Goal: Task Accomplishment & Management: Complete application form

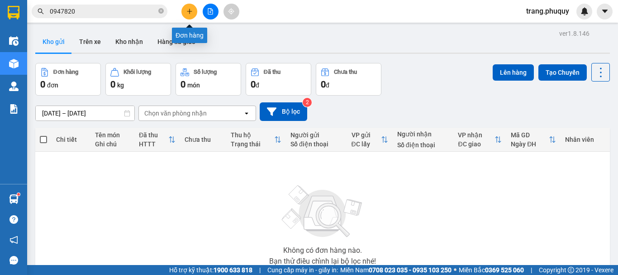
click at [190, 9] on icon "plus" at bounding box center [189, 11] width 6 height 6
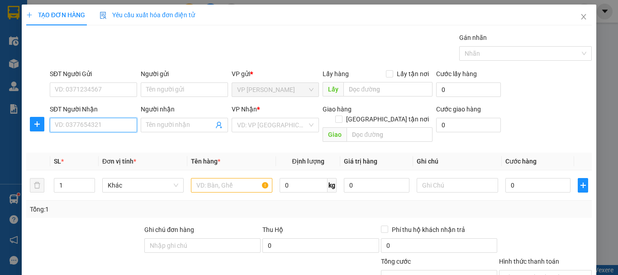
click at [87, 120] on input "SĐT Người Nhận" at bounding box center [93, 125] width 87 height 14
type input "0985081155"
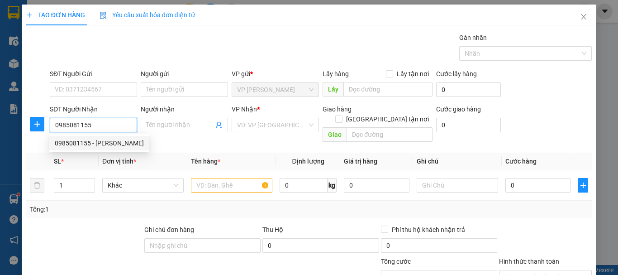
click at [117, 147] on div "0985081155 - [PERSON_NAME]" at bounding box center [99, 143] width 89 height 10
type input "[PERSON_NAME]"
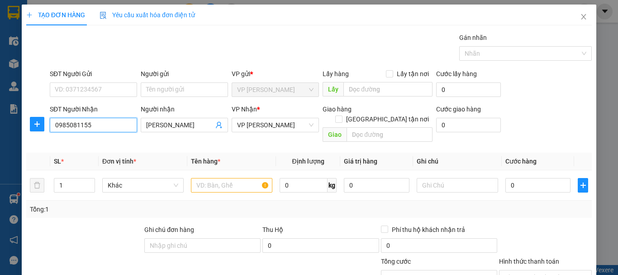
click at [66, 128] on input "0985081155" at bounding box center [93, 125] width 87 height 14
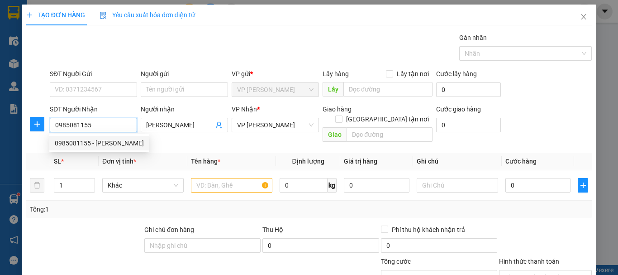
click at [77, 124] on input "0985081155" at bounding box center [93, 125] width 87 height 14
type input "0985081155"
drag, startPoint x: 190, startPoint y: 127, endPoint x: 142, endPoint y: 124, distance: 48.9
click at [142, 125] on span "[PERSON_NAME]" at bounding box center [184, 125] width 87 height 14
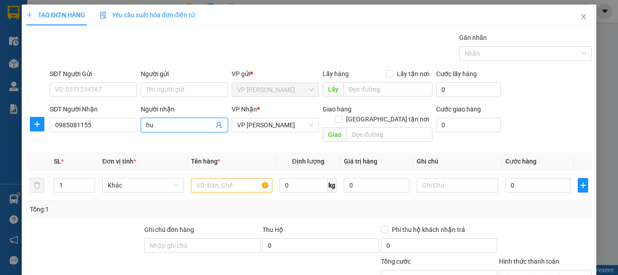
type input "huy"
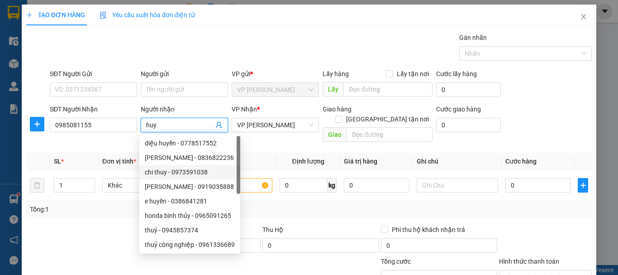
click at [216, 177] on div "chi thuy - 0973591038" at bounding box center [189, 172] width 101 height 14
type input "0973591038"
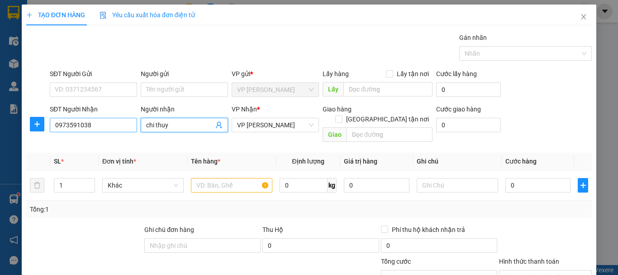
drag, startPoint x: 174, startPoint y: 125, endPoint x: 83, endPoint y: 122, distance: 91.0
click at [83, 124] on div "SĐT Người Nhận 0973591038 Người nhận chi thuy chi thuy VP Nhận * VP Hà Huy Tập …" at bounding box center [321, 125] width 546 height 42
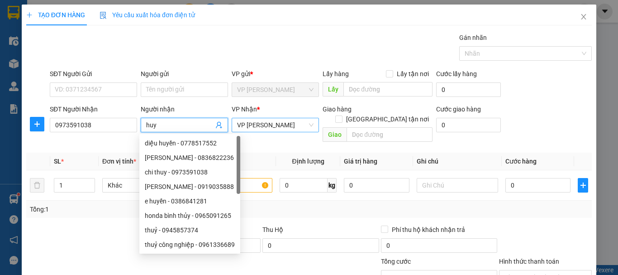
click at [268, 126] on span "VP [PERSON_NAME]" at bounding box center [275, 125] width 76 height 14
type input "huy"
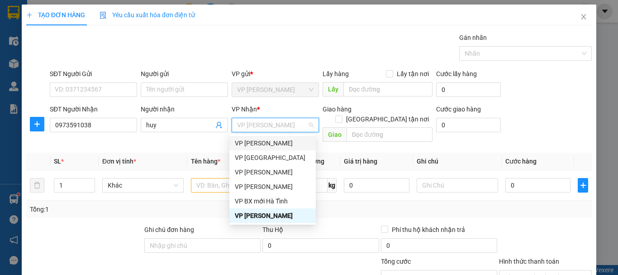
click at [266, 141] on div "VP [PERSON_NAME]" at bounding box center [273, 143] width 76 height 10
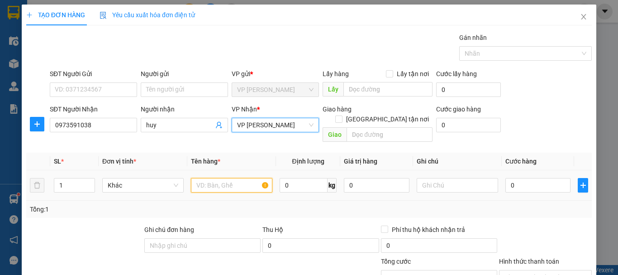
click at [213, 178] on input "text" at bounding box center [231, 185] width 81 height 14
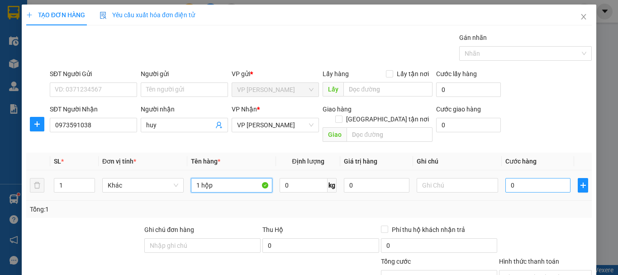
type input "1 hộp"
click at [512, 178] on input "0" at bounding box center [537, 185] width 65 height 14
type input "3"
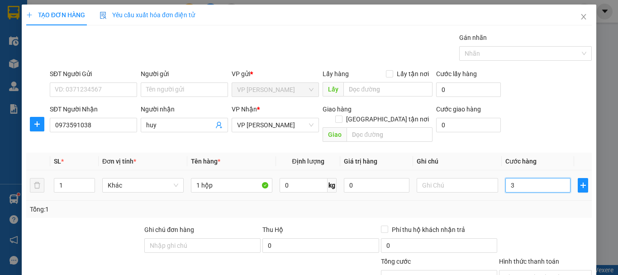
type input "30"
type input "30.000"
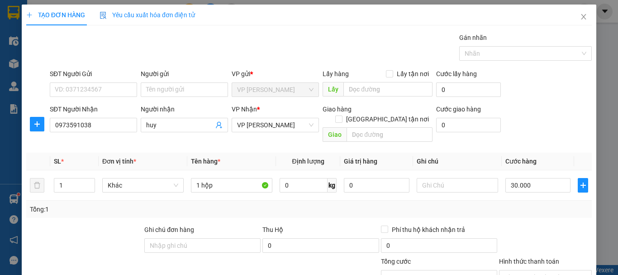
click at [513, 204] on div "Tổng: 1" at bounding box center [309, 209] width 558 height 10
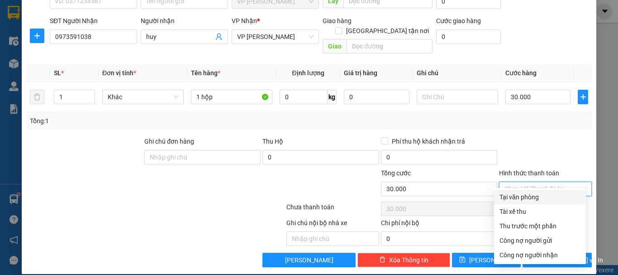
click at [519, 182] on input "Hình thức thanh toán" at bounding box center [542, 189] width 76 height 14
click at [520, 194] on div "Tại văn phòng" at bounding box center [539, 197] width 81 height 10
type input "0"
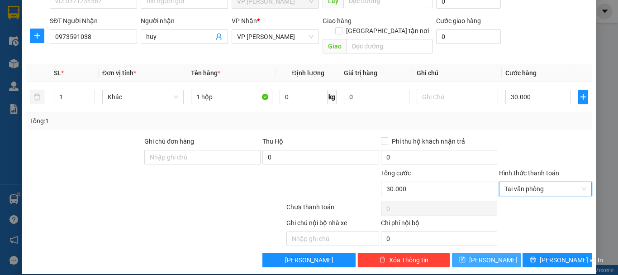
click at [493, 252] on button "[PERSON_NAME]" at bounding box center [486, 259] width 69 height 14
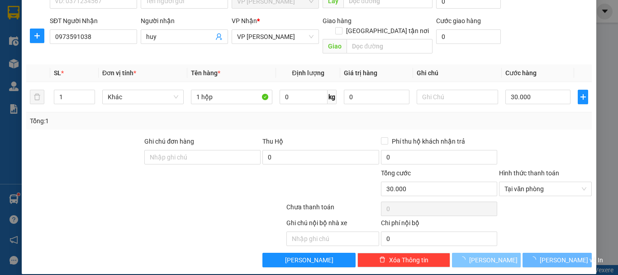
type input "0"
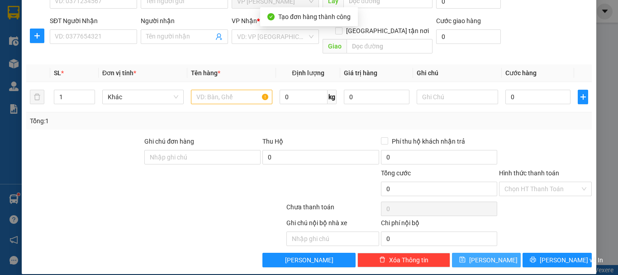
scroll to position [0, 0]
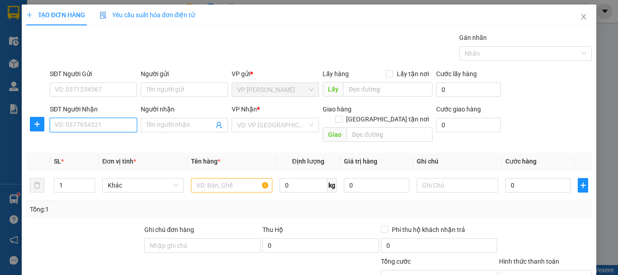
click at [113, 124] on input "SĐT Người Nhận" at bounding box center [93, 125] width 87 height 14
type input "0975878192"
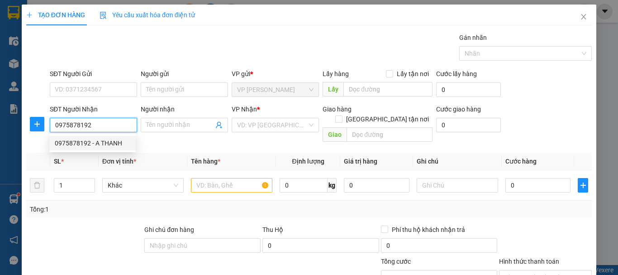
click at [91, 139] on div "0975878192 - A THANH" at bounding box center [93, 143] width 76 height 10
type input "A THANH"
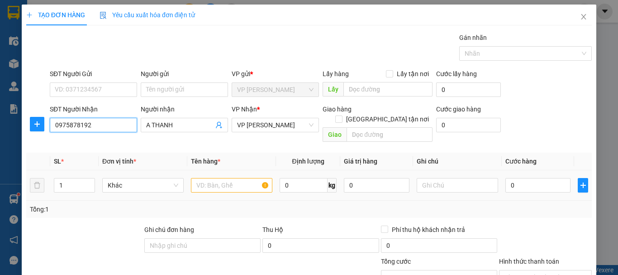
type input "0975878192"
click at [232, 178] on input "text" at bounding box center [231, 185] width 81 height 14
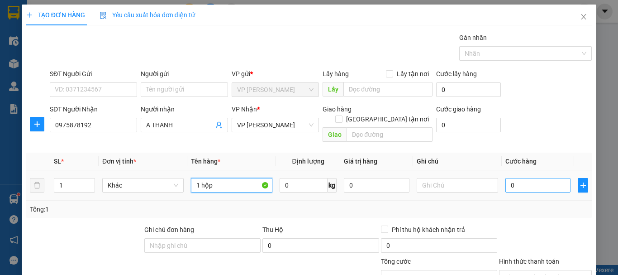
type input "1 hộp"
click at [528, 178] on input "0" at bounding box center [537, 185] width 65 height 14
type input "2"
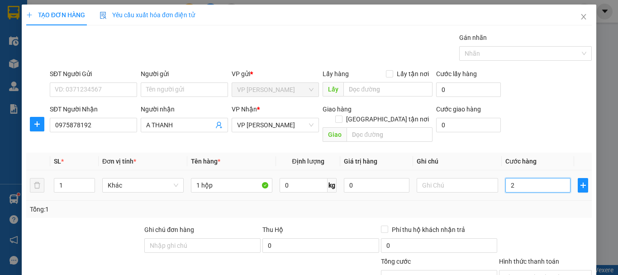
type input "20"
type input "20.000"
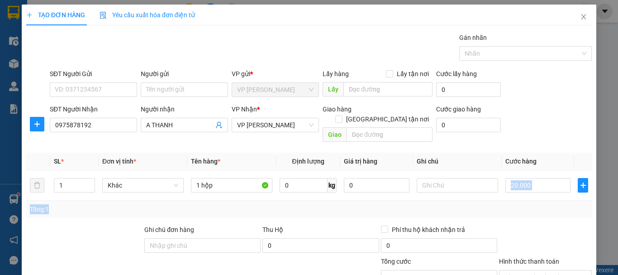
click at [532, 190] on div "SL * Đơn vị tính * Tên hàng * Định lượng Giá trị hàng Ghi chú Cước hàng 1 Khác …" at bounding box center [308, 184] width 565 height 65
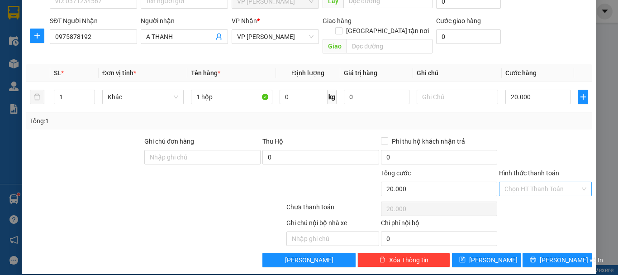
click at [518, 182] on input "Hình thức thanh toán" at bounding box center [542, 189] width 76 height 14
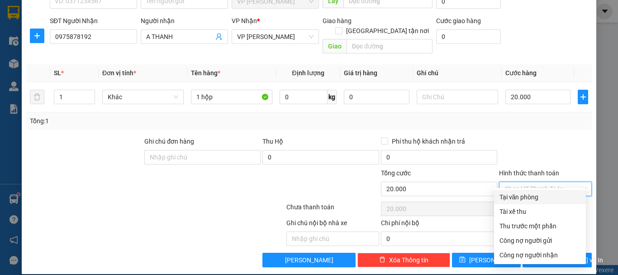
click at [513, 195] on div "Tại văn phòng" at bounding box center [539, 197] width 81 height 10
type input "0"
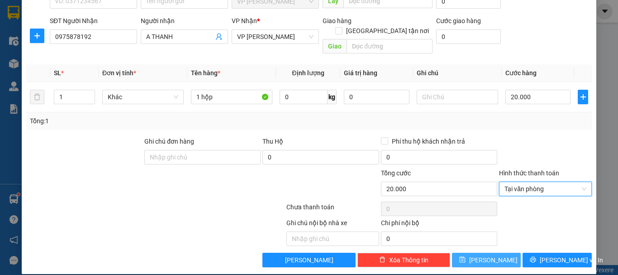
click at [485, 255] on span "[PERSON_NAME]" at bounding box center [493, 260] width 48 height 10
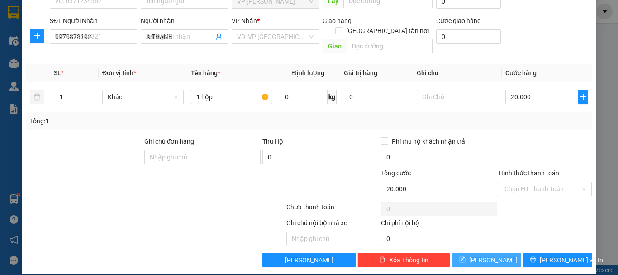
type input "0"
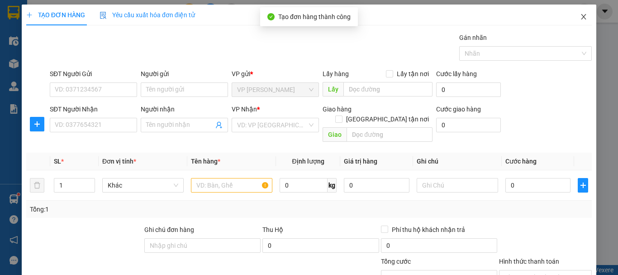
click at [577, 12] on span "Close" at bounding box center [583, 17] width 25 height 25
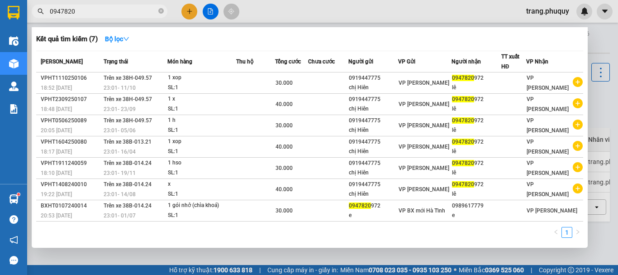
click at [82, 16] on input "0947820" at bounding box center [103, 11] width 107 height 10
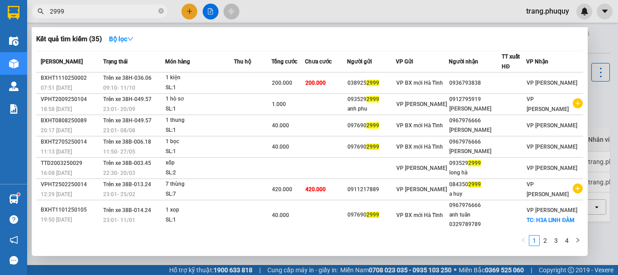
type input "2999"
